Goal: Information Seeking & Learning: Learn about a topic

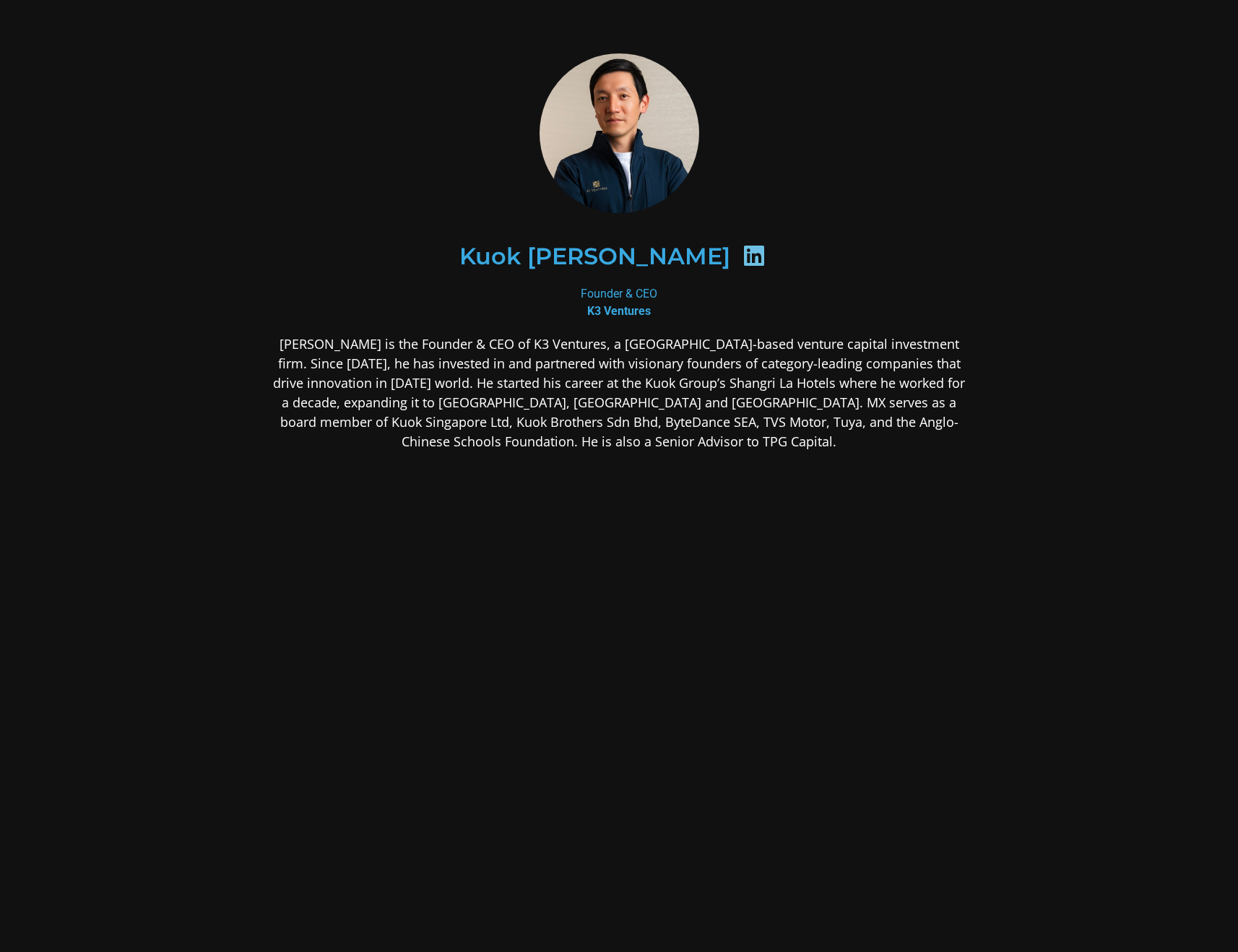
click at [821, 370] on p "[PERSON_NAME] is the Founder & CEO of K3 Ventures, a [GEOGRAPHIC_DATA]-based ve…" at bounding box center [619, 393] width 702 height 117
click at [785, 348] on p "[PERSON_NAME] is the Founder & CEO of K3 Ventures, a [GEOGRAPHIC_DATA]-based ve…" at bounding box center [619, 393] width 702 height 117
click at [621, 312] on b "K3 Ventures" at bounding box center [619, 311] width 64 height 14
click at [624, 287] on div "Founder & CEO K3 Ventures" at bounding box center [619, 303] width 702 height 34
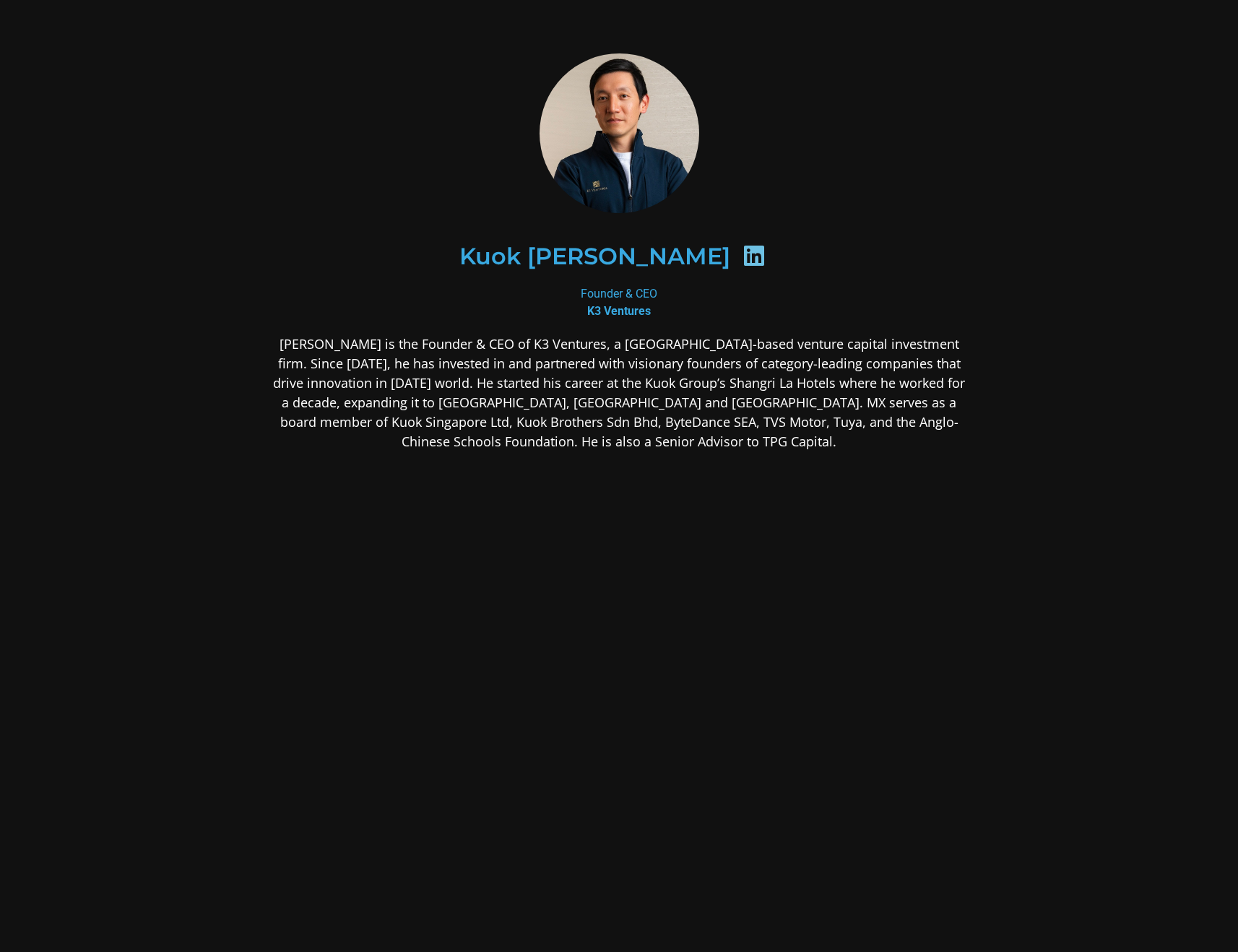
click at [649, 375] on p "[PERSON_NAME] is the Founder & CEO of K3 Ventures, a [GEOGRAPHIC_DATA]-based ve…" at bounding box center [619, 393] width 702 height 117
